Goal: Task Accomplishment & Management: Use online tool/utility

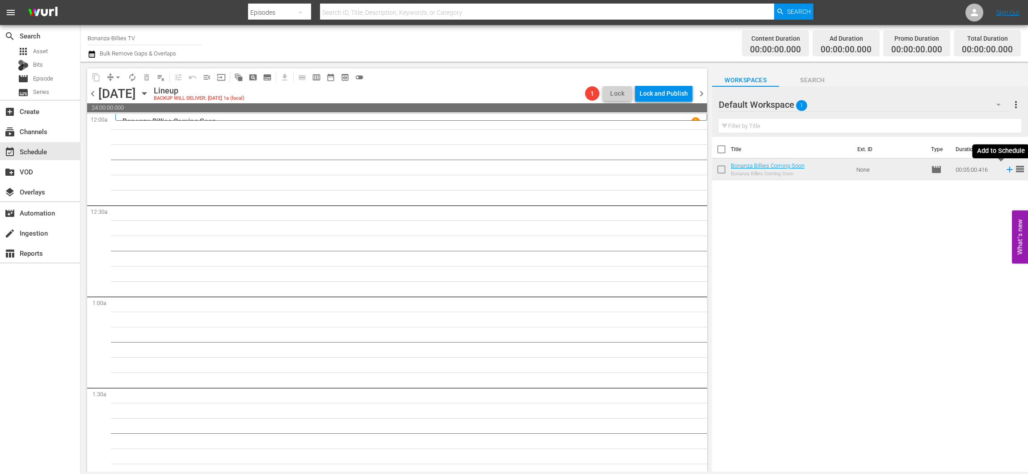
click at [1007, 169] on icon at bounding box center [1010, 170] width 6 height 6
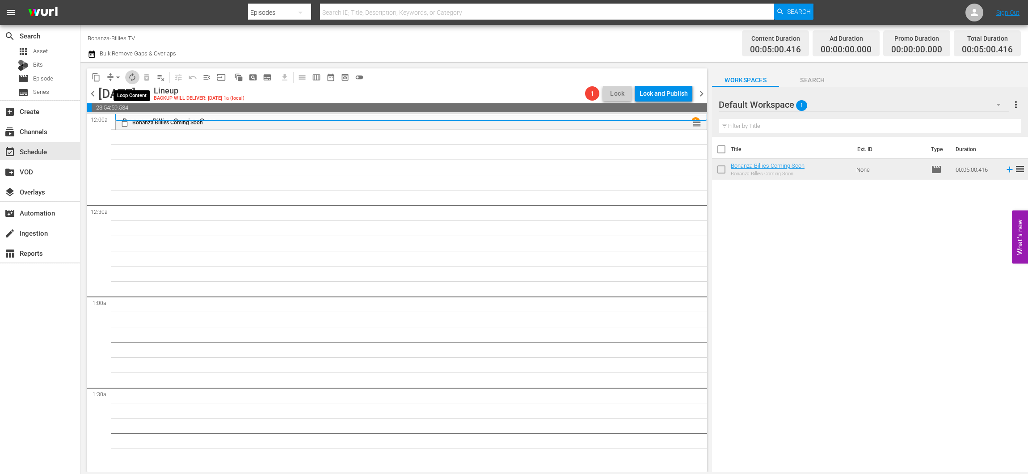
click at [135, 82] on button "autorenew_outlined" at bounding box center [132, 77] width 14 height 14
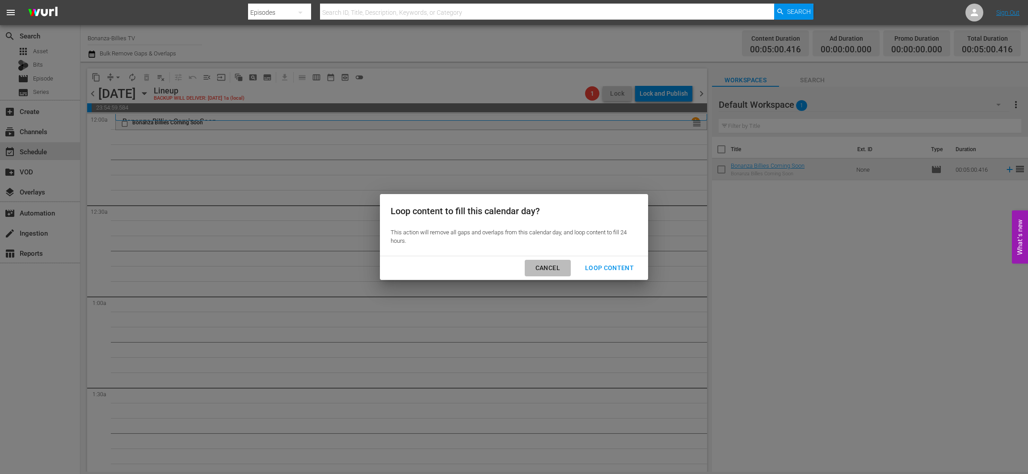
click at [543, 269] on div "Cancel" at bounding box center [547, 267] width 39 height 11
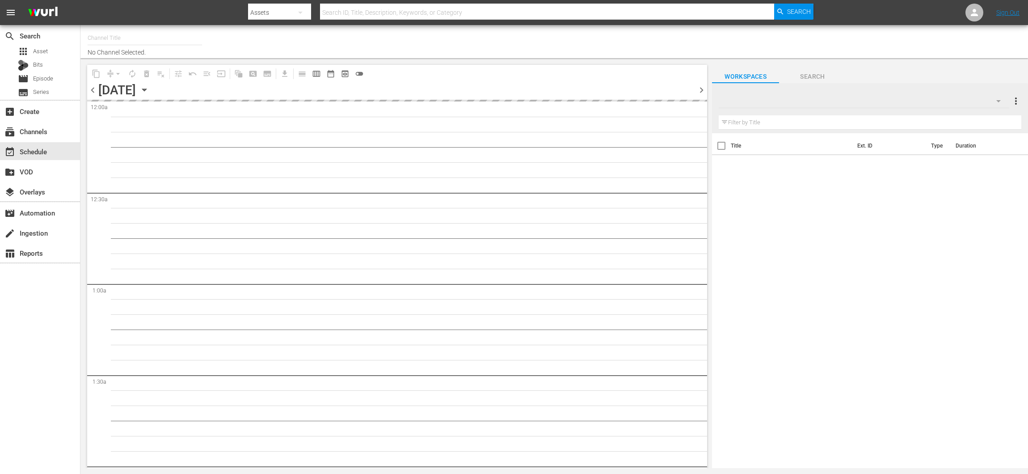
type input "Bonanza-Billies TV (2101)"
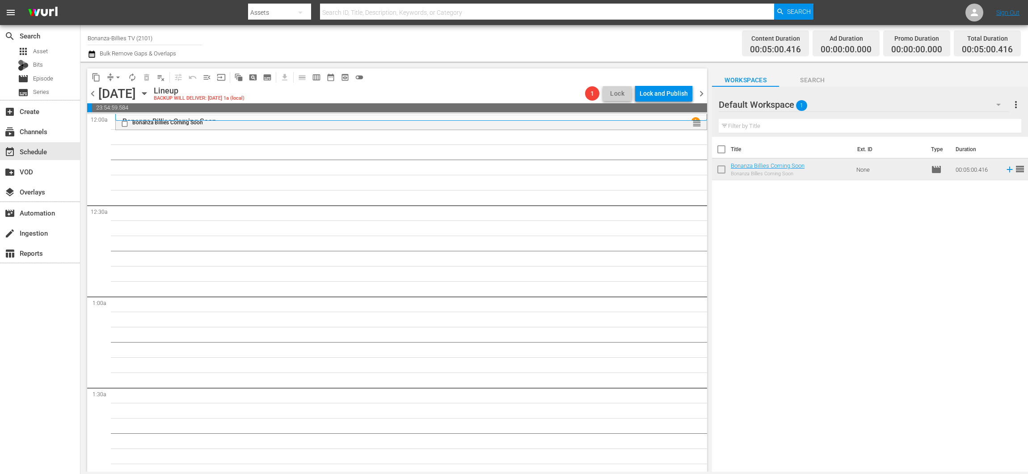
click at [1005, 168] on icon at bounding box center [1010, 169] width 10 height 10
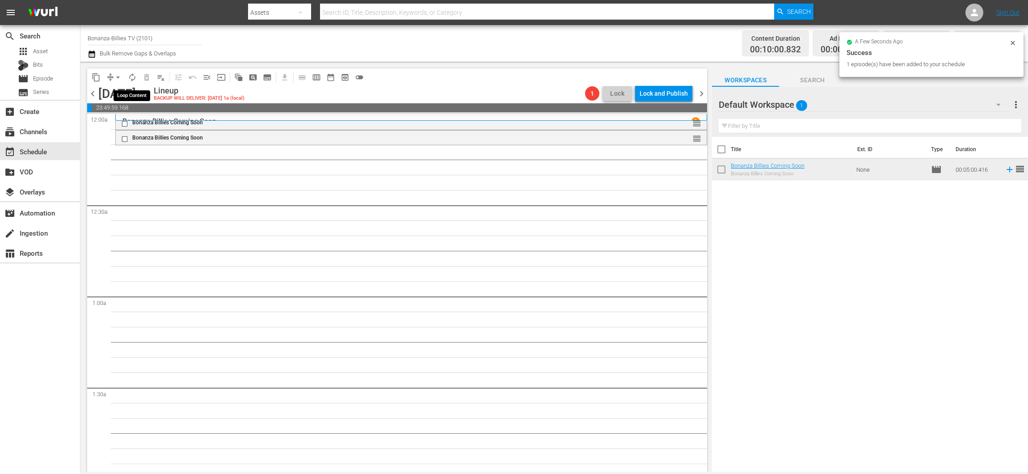
click at [131, 73] on span "autorenew_outlined" at bounding box center [132, 77] width 9 height 9
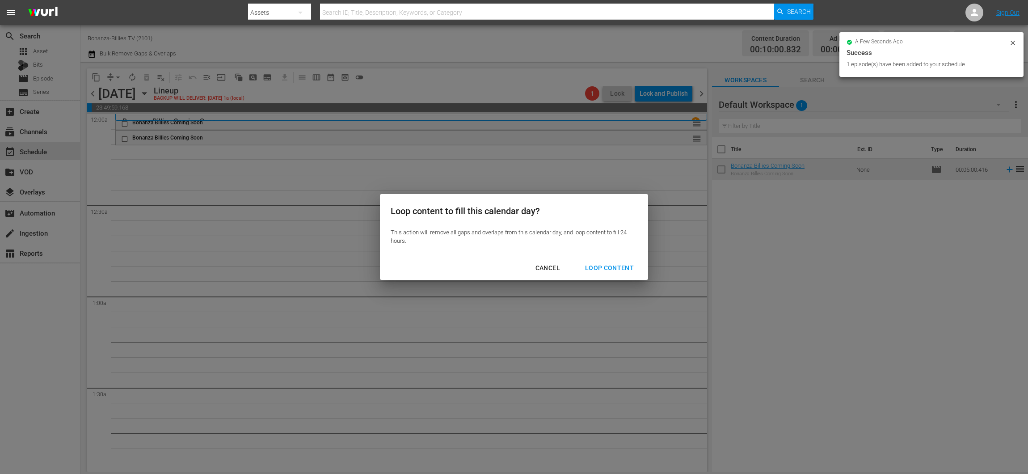
click at [586, 267] on div "Loop Content" at bounding box center [609, 267] width 63 height 11
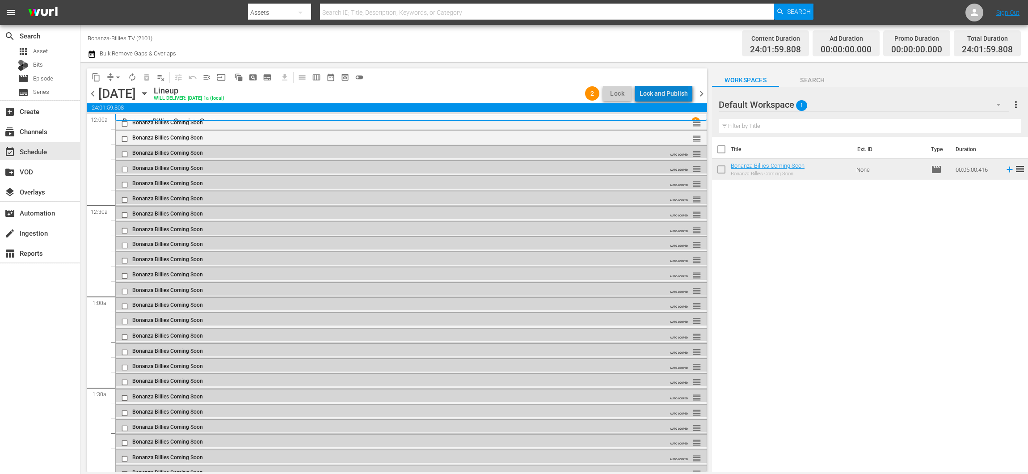
click at [675, 90] on div "Lock and Publish" at bounding box center [664, 93] width 48 height 16
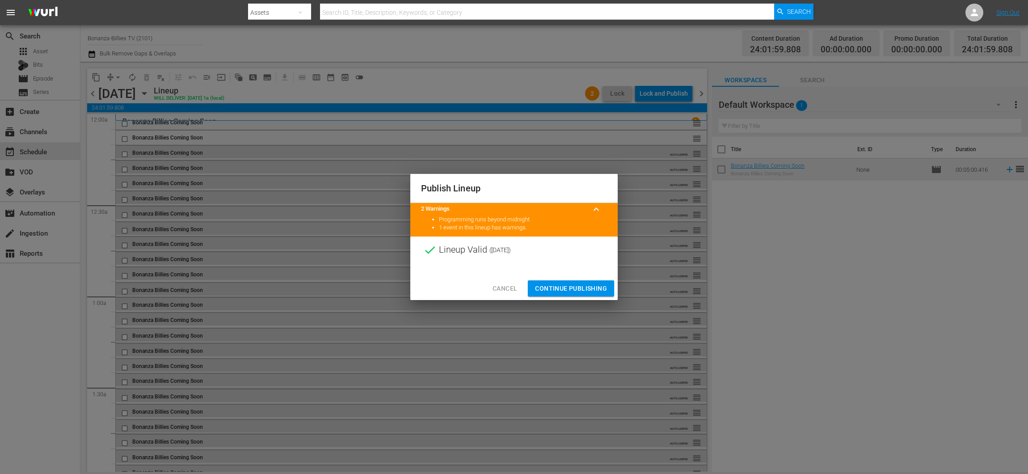
click at [576, 291] on span "Continue Publishing" at bounding box center [571, 288] width 72 height 11
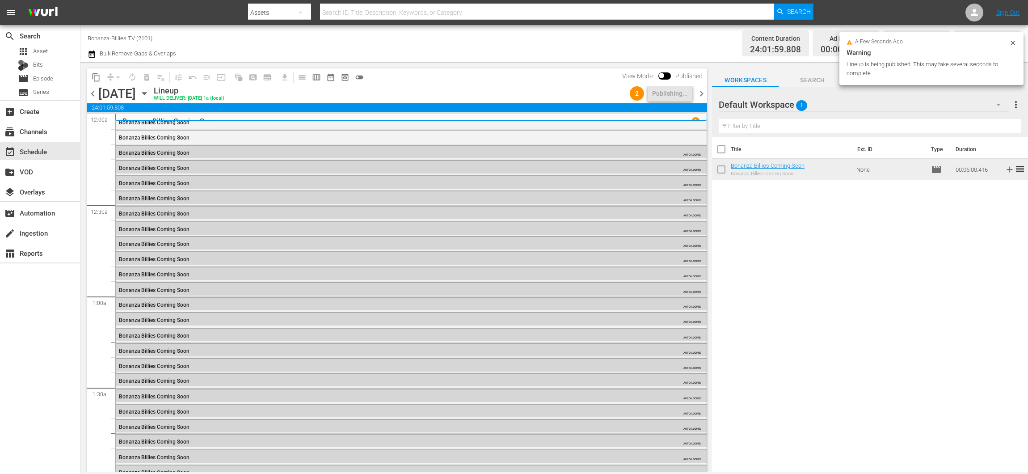
click at [718, 148] on input "checkbox" at bounding box center [721, 151] width 19 height 19
checkbox input "true"
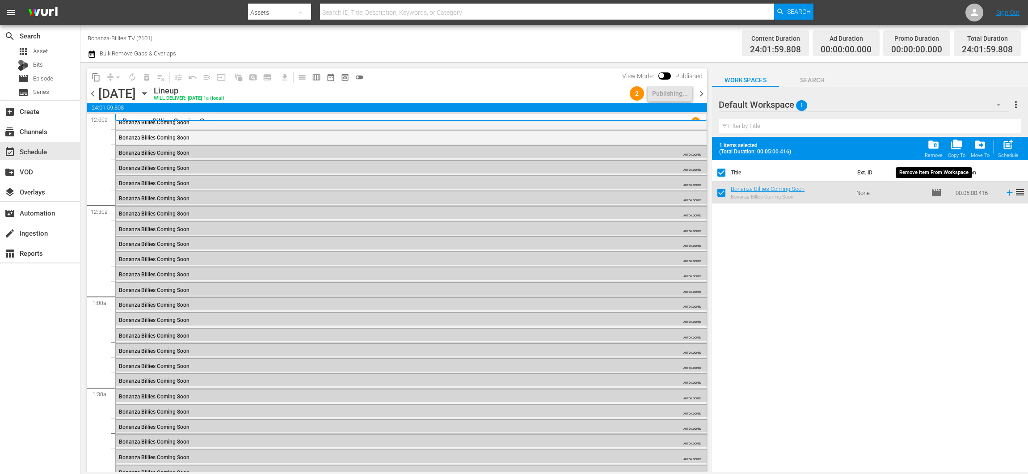
click at [927, 149] on div "folder_delete Remove" at bounding box center [934, 149] width 18 height 20
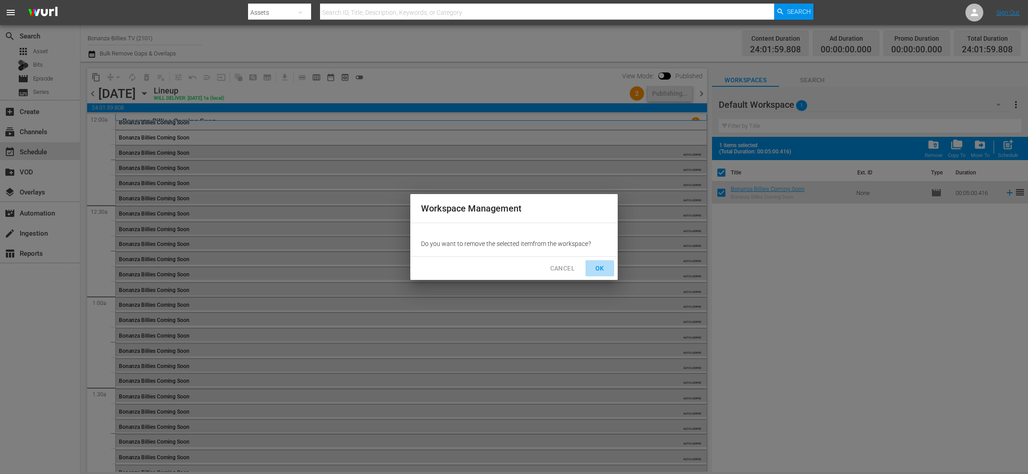
click at [604, 265] on span "OK" at bounding box center [600, 268] width 14 height 11
checkbox input "false"
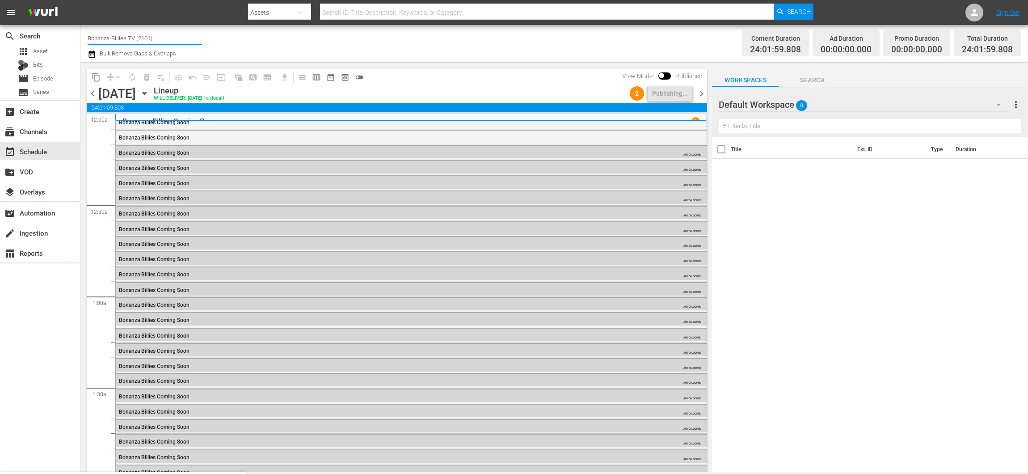
click at [164, 38] on input "Bonanza-Billies TV (2101)" at bounding box center [145, 37] width 114 height 21
drag, startPoint x: 164, startPoint y: 38, endPoint x: 41, endPoint y: 35, distance: 123.0
click at [80, 0] on div "search Search apps Asset Bits movie Episode subtitles Series add_box Create sub…" at bounding box center [554, 0] width 948 height 0
type input "m"
click at [54, 80] on div "movie Episode" at bounding box center [40, 78] width 80 height 13
